Goal: Download file/media

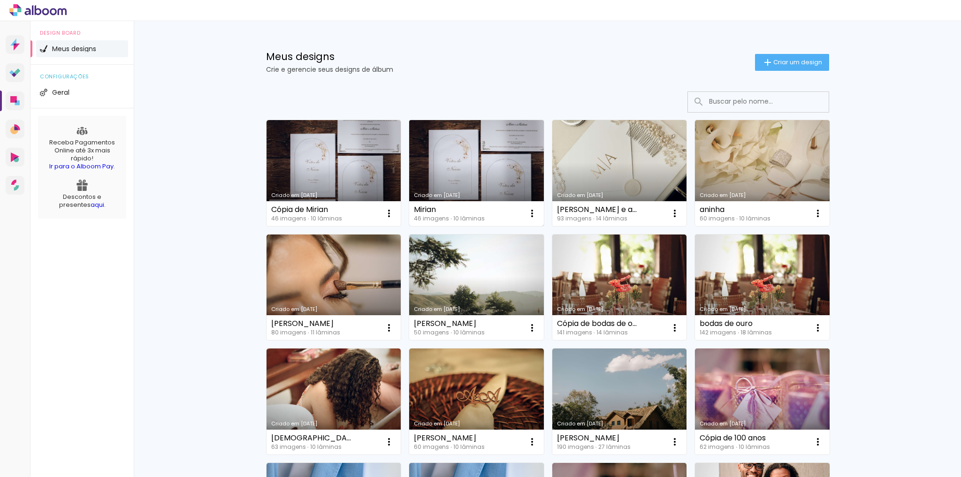
click at [482, 164] on link "Criado em [DATE]" at bounding box center [476, 173] width 135 height 106
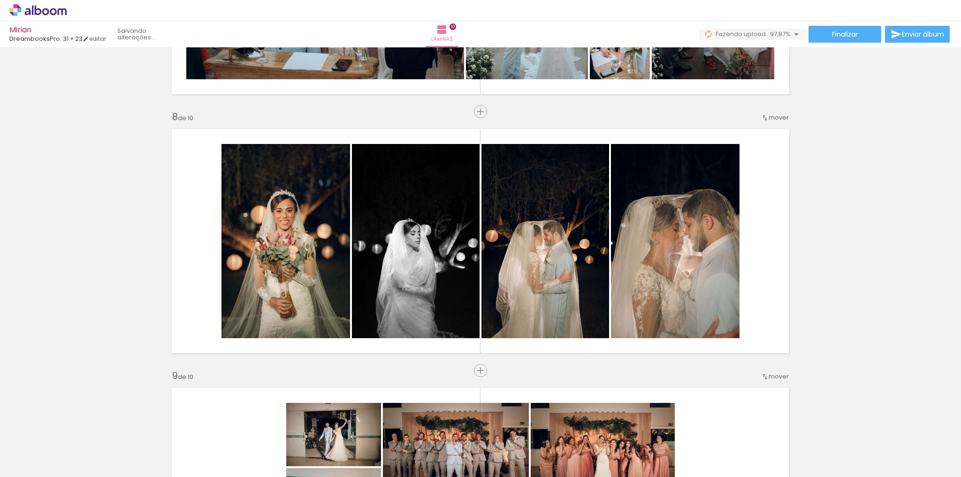
scroll to position [0, 1588]
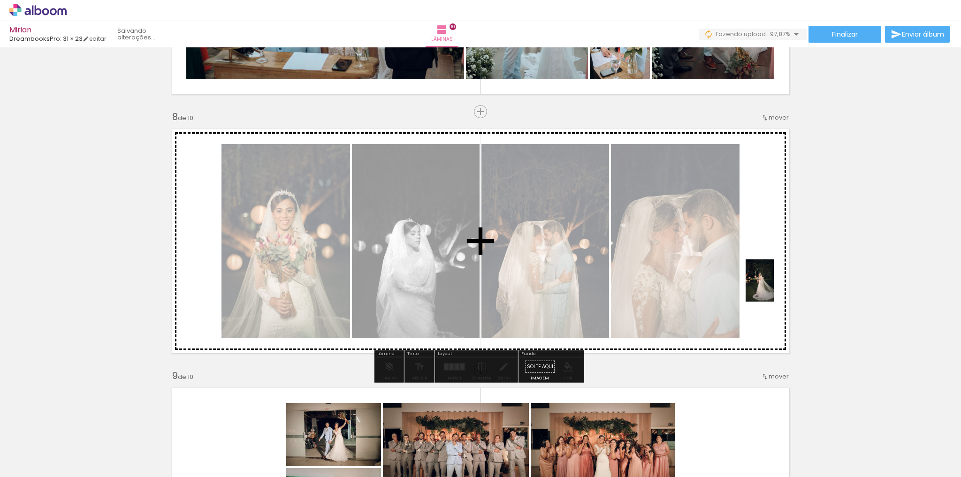
drag, startPoint x: 914, startPoint y: 442, endPoint x: 773, endPoint y: 288, distance: 208.5
click at [773, 288] on quentale-workspace at bounding box center [480, 238] width 961 height 477
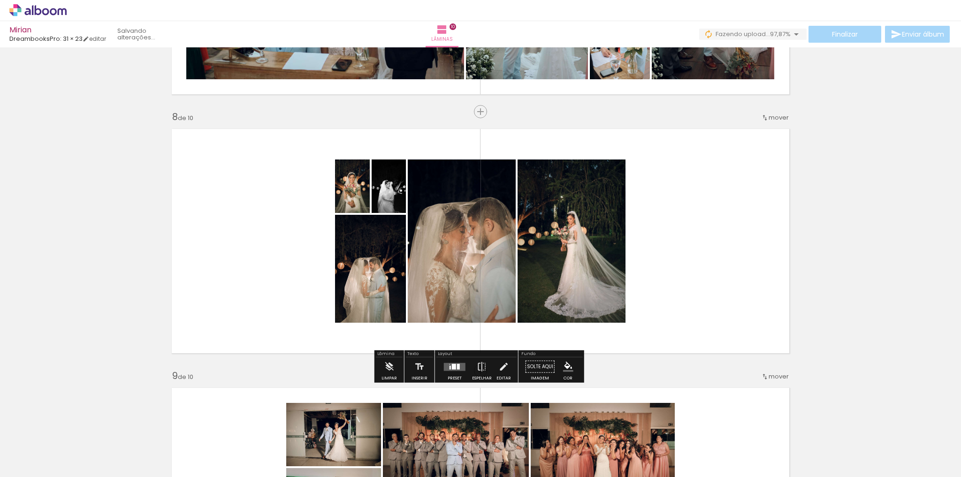
click at [452, 370] on quentale-layouter at bounding box center [455, 367] width 22 height 8
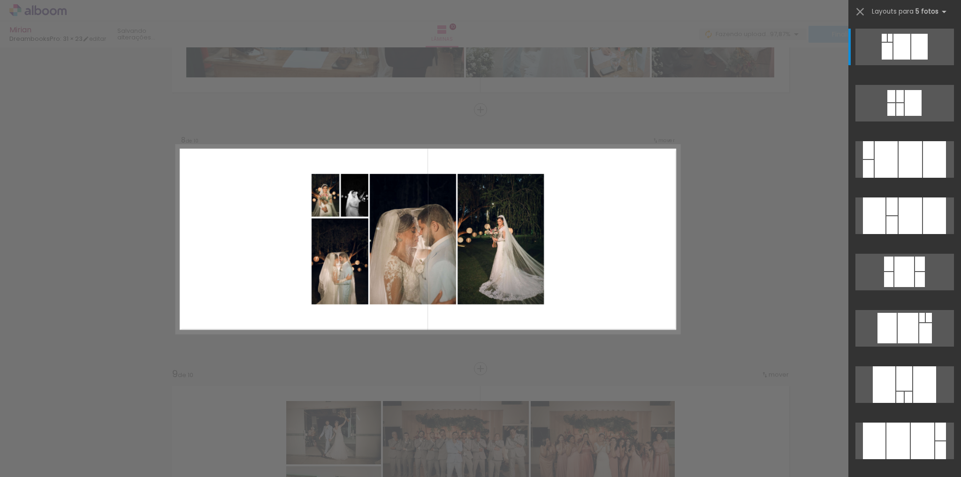
scroll to position [1772, 0]
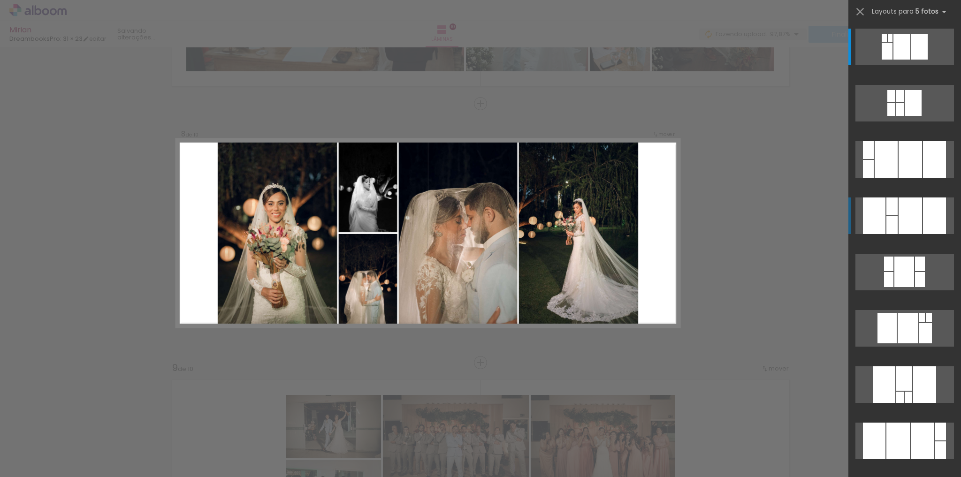
click at [905, 216] on div at bounding box center [909, 215] width 23 height 37
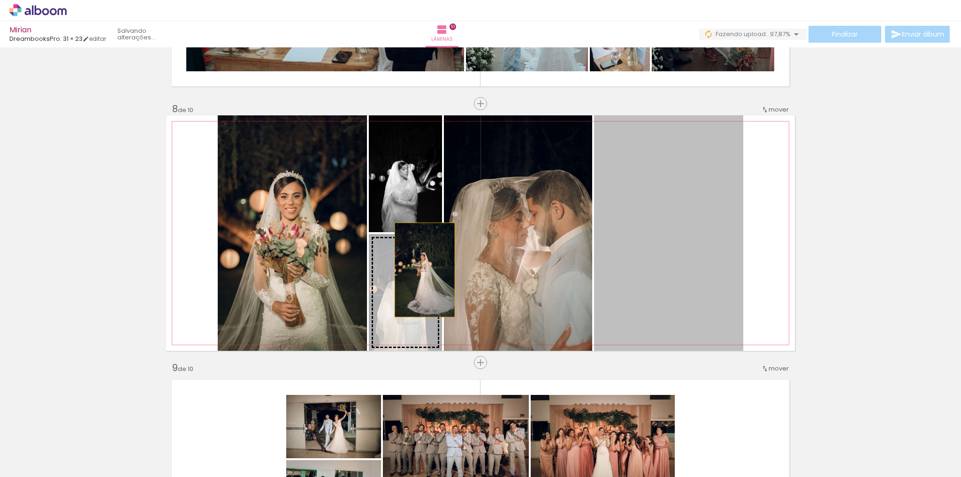
drag, startPoint x: 656, startPoint y: 238, endPoint x: 421, endPoint y: 270, distance: 237.1
click at [0, 0] on slot at bounding box center [0, 0] width 0 height 0
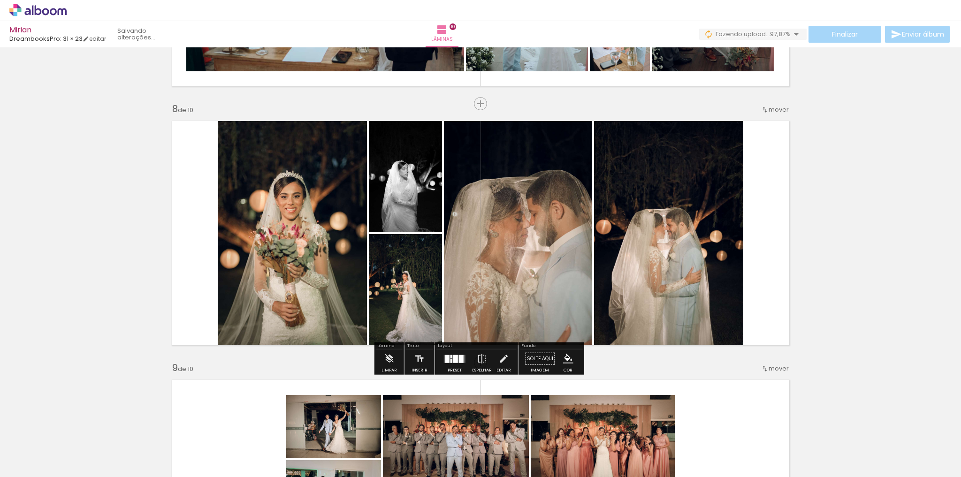
drag, startPoint x: 400, startPoint y: 298, endPoint x: 308, endPoint y: 275, distance: 94.8
click at [0, 0] on slot at bounding box center [0, 0] width 0 height 0
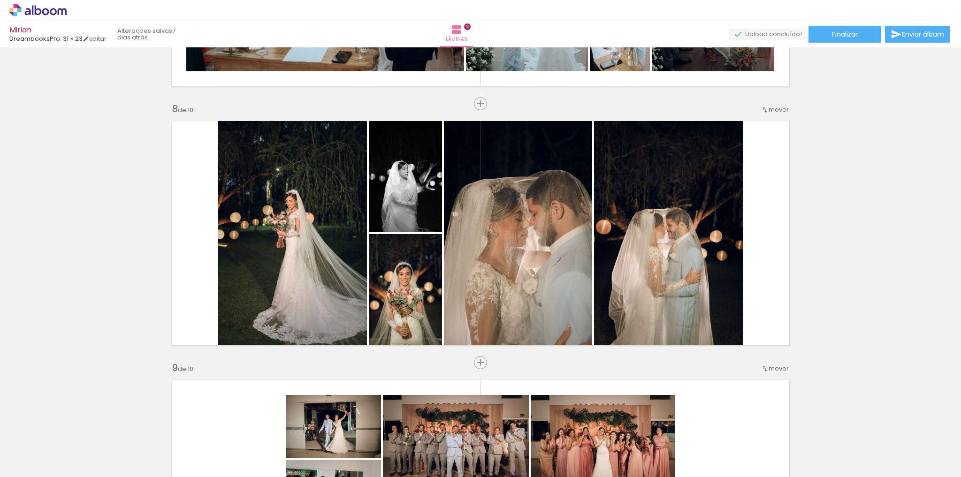
click at [849, 28] on paper-button "Finalizar" at bounding box center [844, 34] width 73 height 17
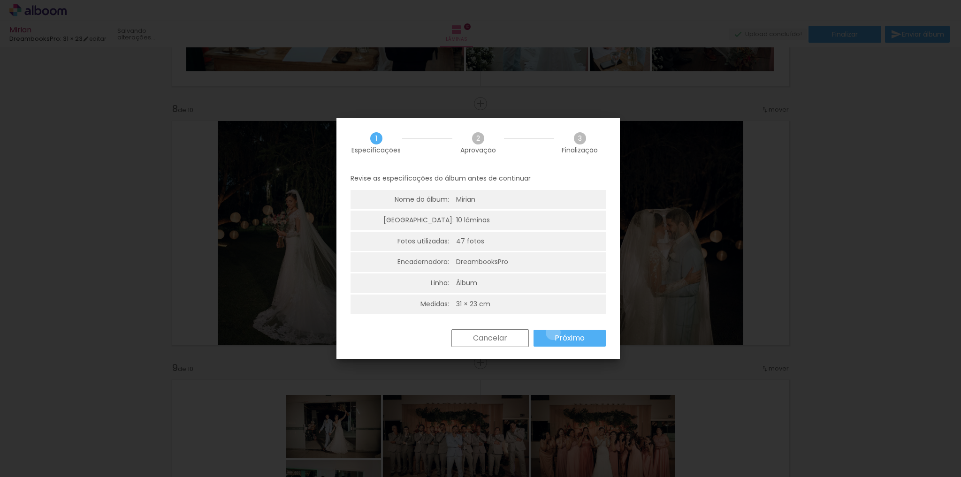
click at [552, 333] on paper-button "Próximo" at bounding box center [569, 338] width 72 height 17
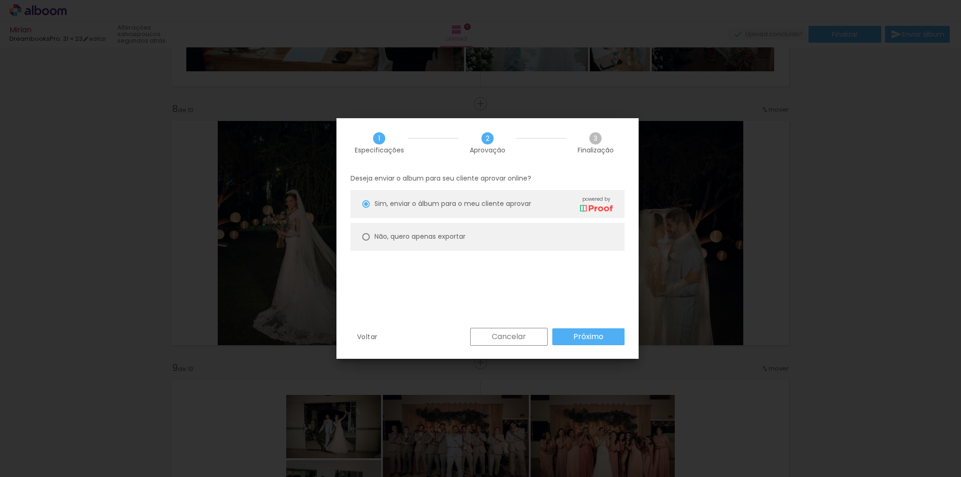
click at [0, 0] on slot "Não, quero apenas exportar" at bounding box center [0, 0] width 0 height 0
type paper-radio-button "on"
click at [0, 0] on slot "Próximo" at bounding box center [0, 0] width 0 height 0
type input "Alta, 300 DPI"
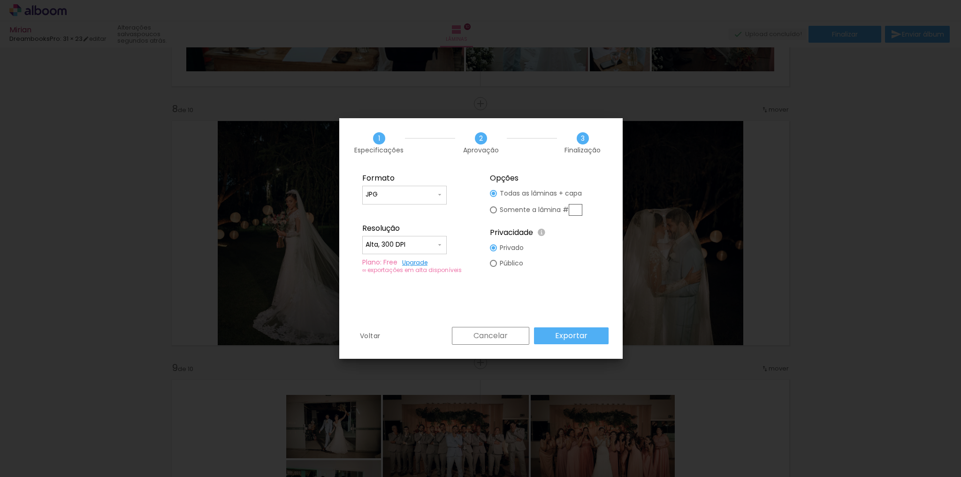
click at [519, 218] on paper-radio-button "Somente a lâmina #" at bounding box center [536, 209] width 92 height 17
type paper-radio-button "on"
drag, startPoint x: 572, startPoint y: 212, endPoint x: 579, endPoint y: 212, distance: 7.5
click at [572, 212] on input "text" at bounding box center [575, 210] width 14 height 12
type input "8"
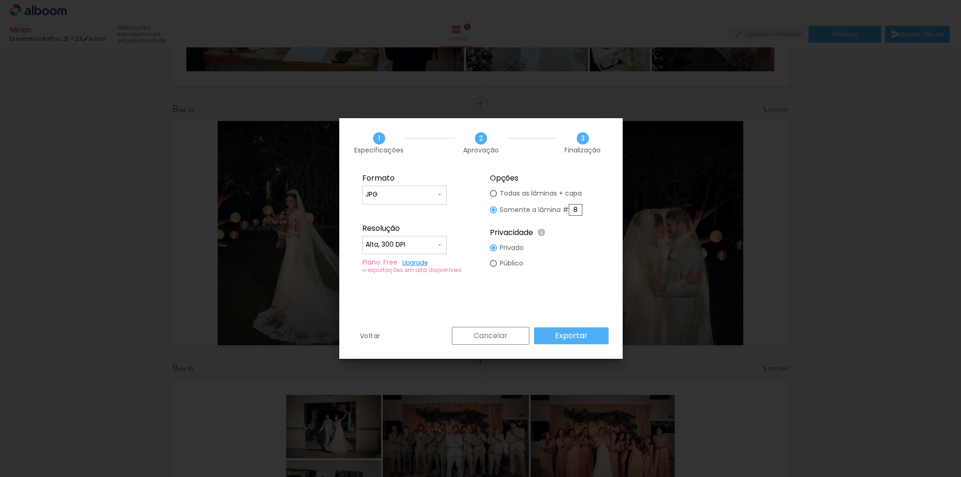
click at [588, 334] on paper-button "Exportar" at bounding box center [571, 335] width 75 height 17
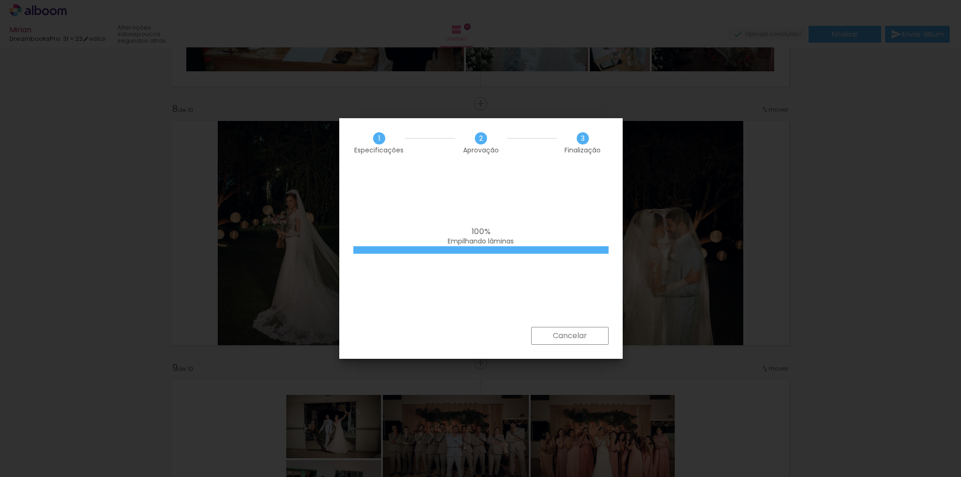
scroll to position [0, 1588]
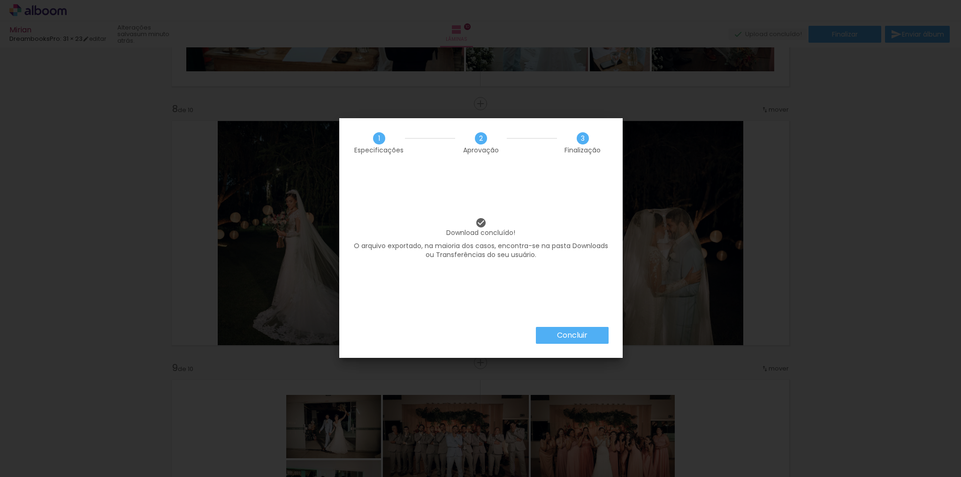
scroll to position [0, 1588]
click at [588, 341] on paper-button "Concluir" at bounding box center [572, 335] width 73 height 17
